Goal: Information Seeking & Learning: Learn about a topic

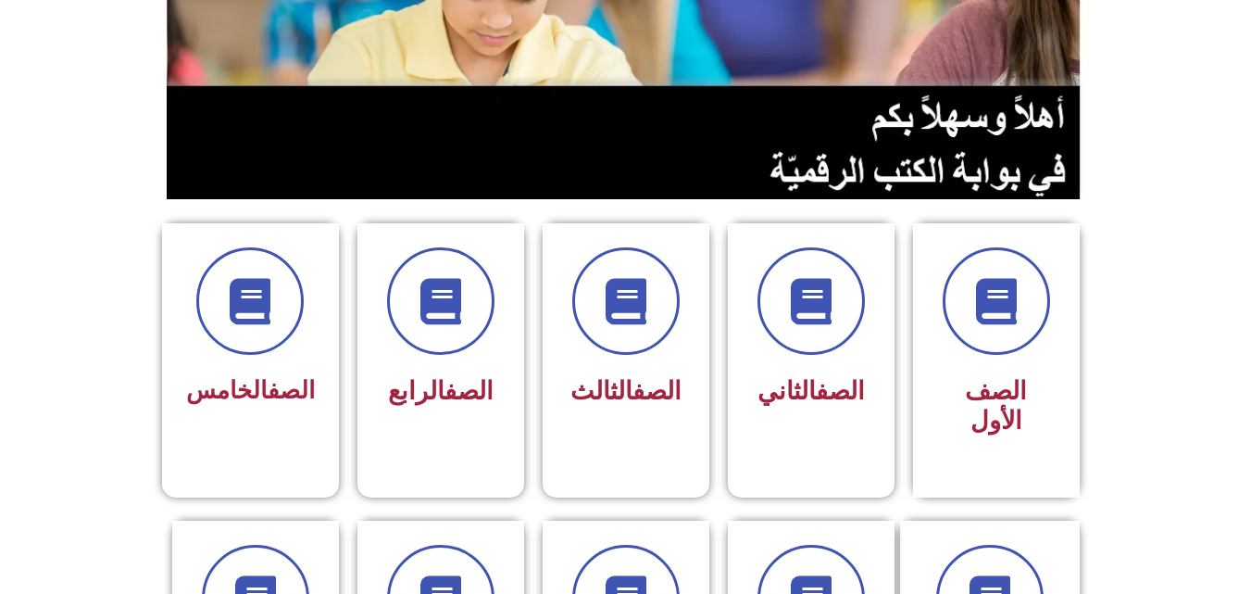
scroll to position [358, 0]
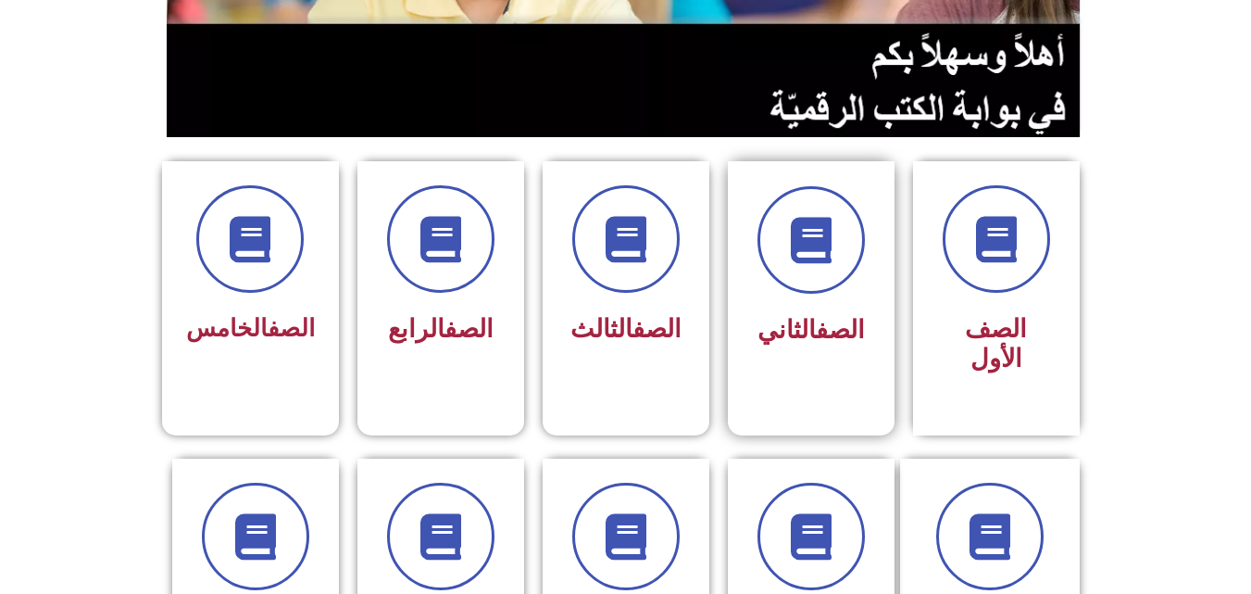
click at [829, 295] on div "الصف الثاني" at bounding box center [811, 270] width 117 height 168
click at [816, 325] on link "الصف" at bounding box center [840, 330] width 49 height 30
click at [816, 316] on link "الصف" at bounding box center [840, 330] width 49 height 30
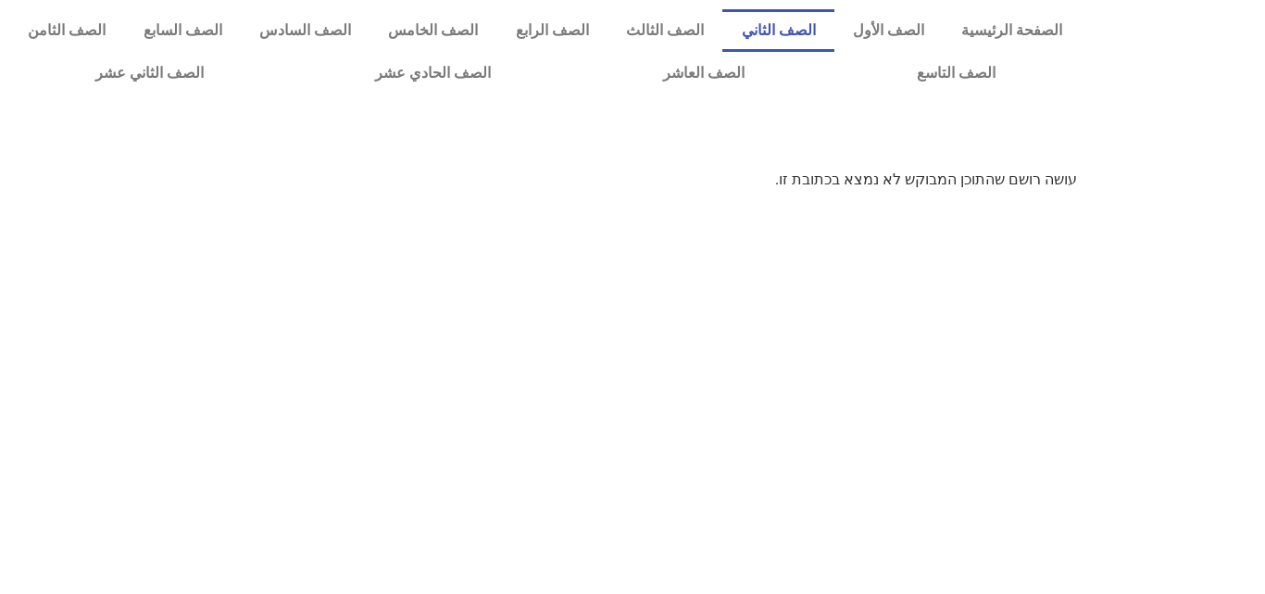
click at [821, 18] on link "الصف الثاني" at bounding box center [778, 30] width 111 height 43
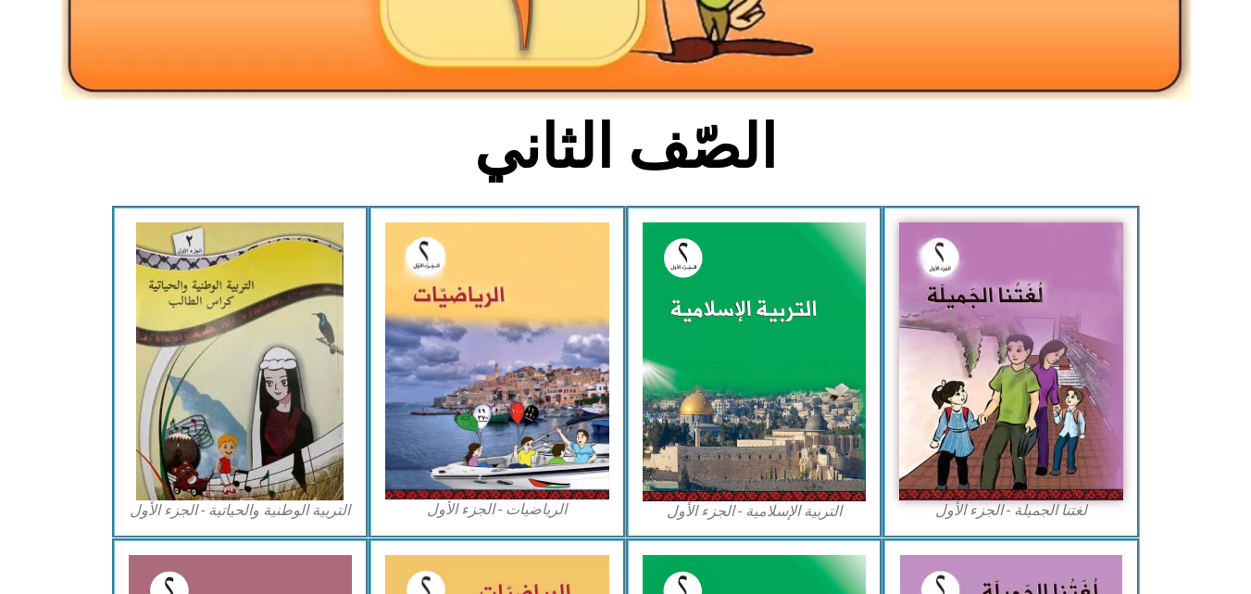
scroll to position [420, 0]
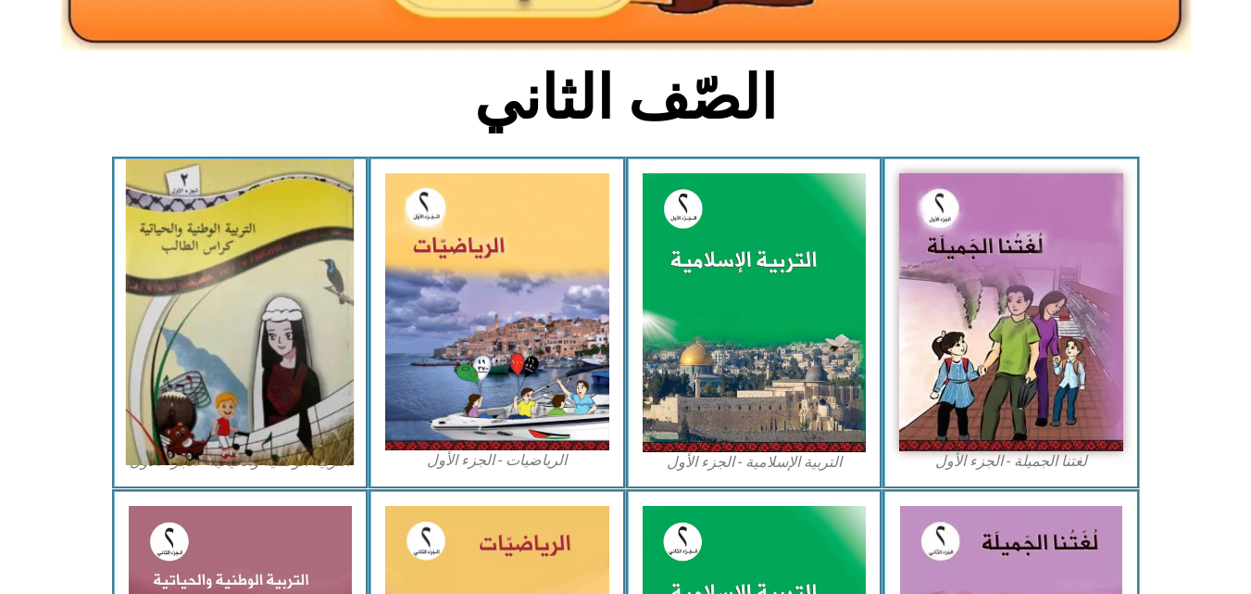
click at [158, 270] on img at bounding box center [240, 312] width 228 height 306
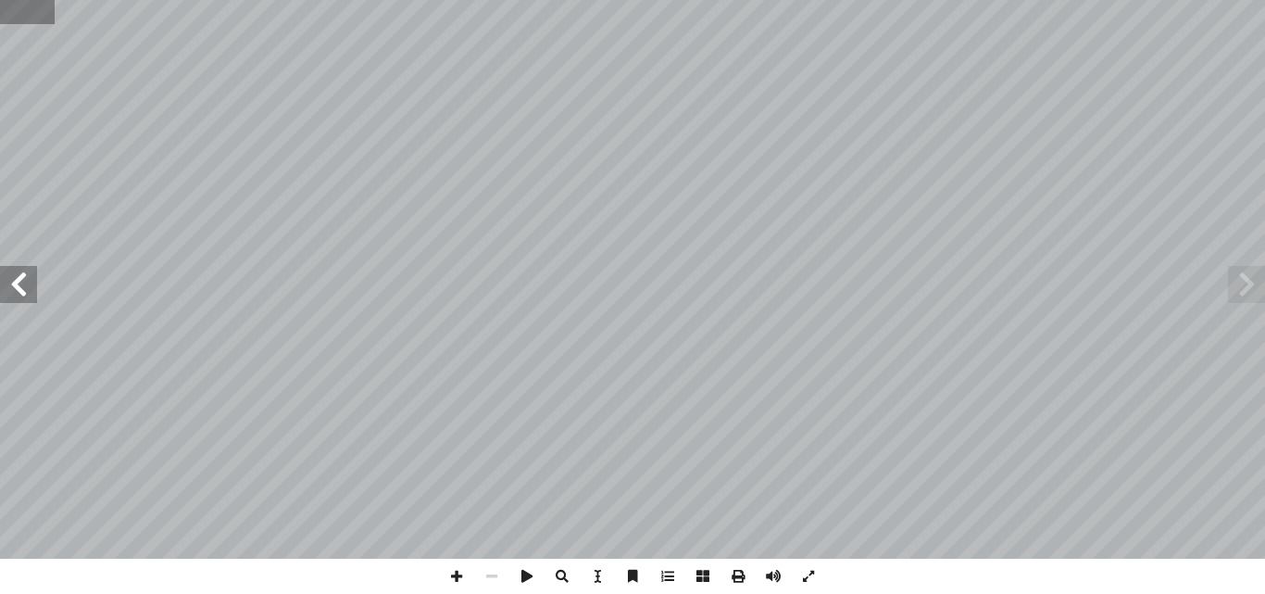
drag, startPoint x: 19, startPoint y: 13, endPoint x: 8, endPoint y: 18, distance: 12.0
click at [8, 18] on input "text" at bounding box center [27, 12] width 55 height 24
type input "**"
click at [26, 289] on span at bounding box center [18, 284] width 37 height 37
click at [26, 292] on span at bounding box center [18, 284] width 37 height 37
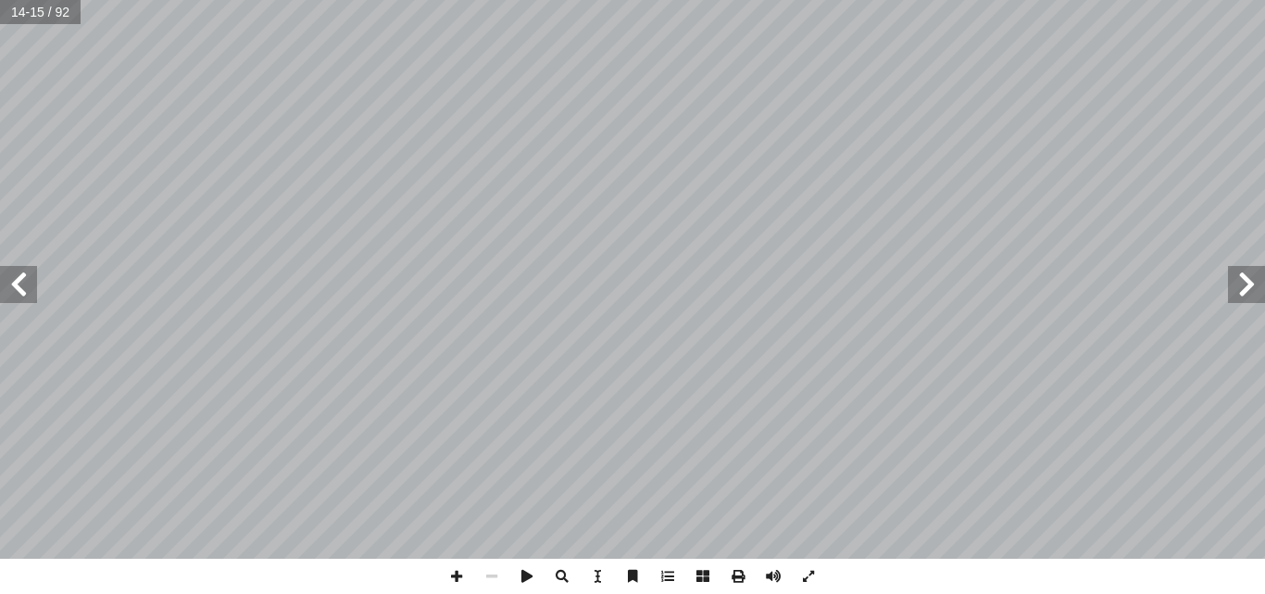
click at [26, 292] on span at bounding box center [18, 284] width 37 height 37
click at [20, 281] on span at bounding box center [18, 284] width 37 height 37
click at [457, 580] on span at bounding box center [456, 576] width 35 height 35
click at [486, 582] on span at bounding box center [491, 576] width 35 height 35
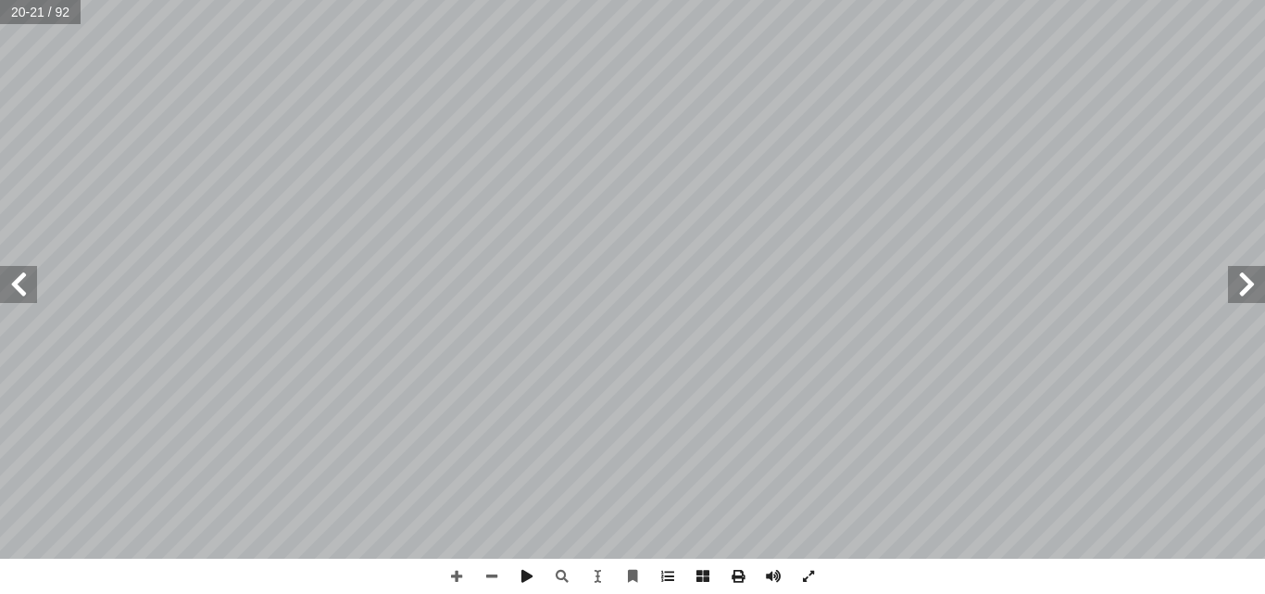
click at [1248, 287] on span at bounding box center [1246, 284] width 37 height 37
click at [1249, 287] on span at bounding box center [1246, 284] width 37 height 37
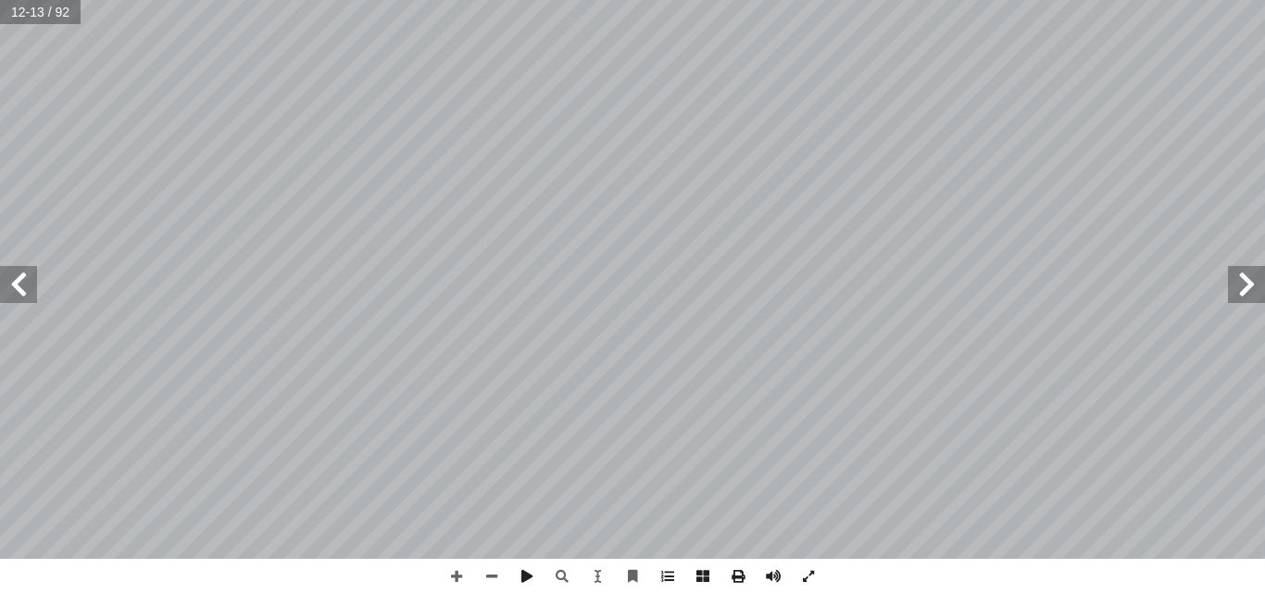
click at [1249, 287] on span at bounding box center [1246, 284] width 37 height 37
click at [10, 285] on span at bounding box center [18, 284] width 37 height 37
click at [24, 298] on span at bounding box center [18, 284] width 37 height 37
click at [14, 302] on span at bounding box center [18, 284] width 37 height 37
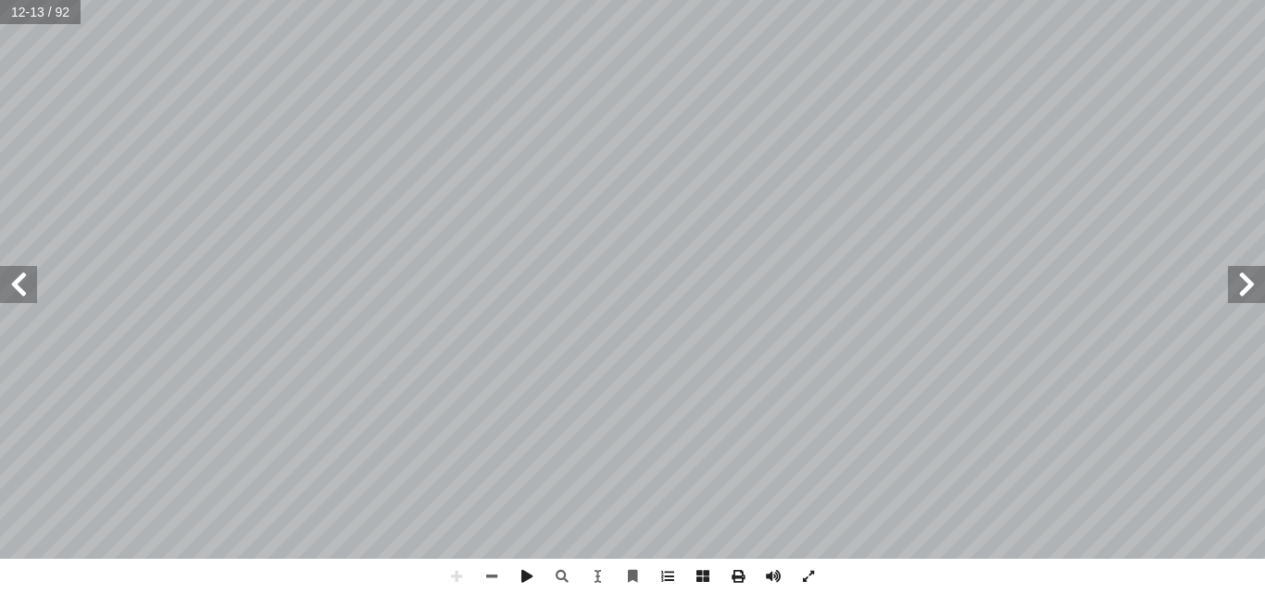
click at [19, 283] on span at bounding box center [18, 284] width 37 height 37
click at [34, 292] on span at bounding box center [18, 284] width 37 height 37
